Goal: Transaction & Acquisition: Purchase product/service

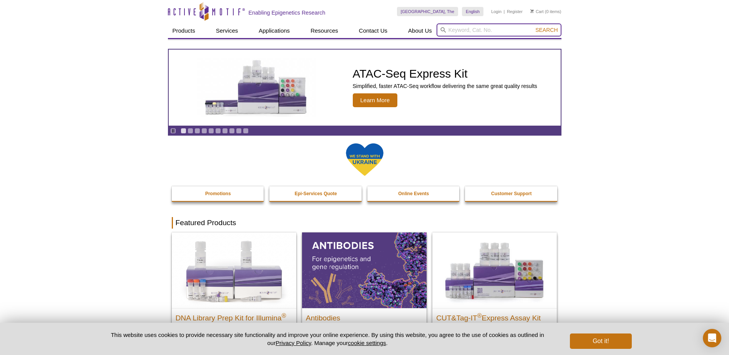
click at [463, 27] on input "search" at bounding box center [498, 29] width 125 height 13
paste input "39133"
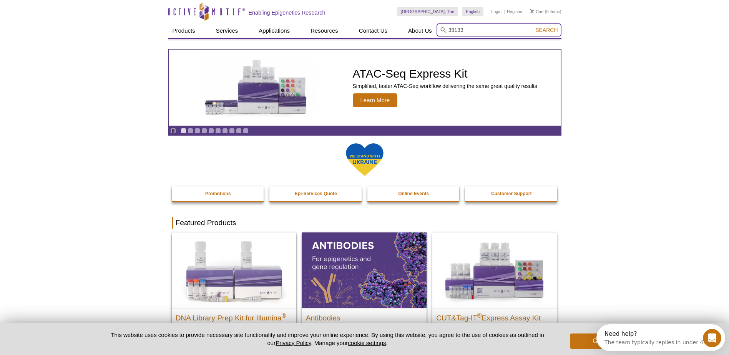
type input "39133"
click at [533, 27] on button "Search" at bounding box center [546, 30] width 27 height 7
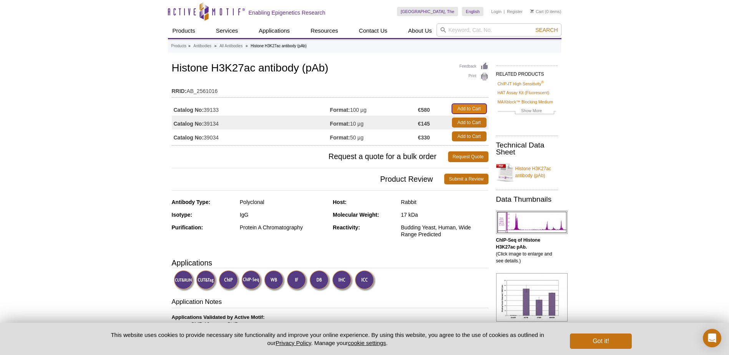
click at [466, 106] on link "Add to Cart" at bounding box center [469, 109] width 35 height 10
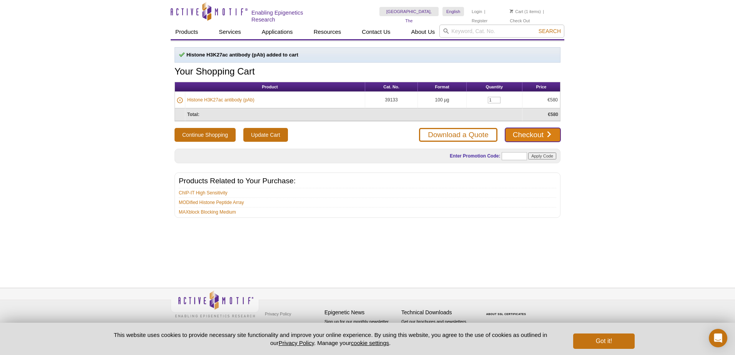
click at [523, 133] on link "Checkout" at bounding box center [532, 135] width 55 height 14
